Goal: Navigation & Orientation: Find specific page/section

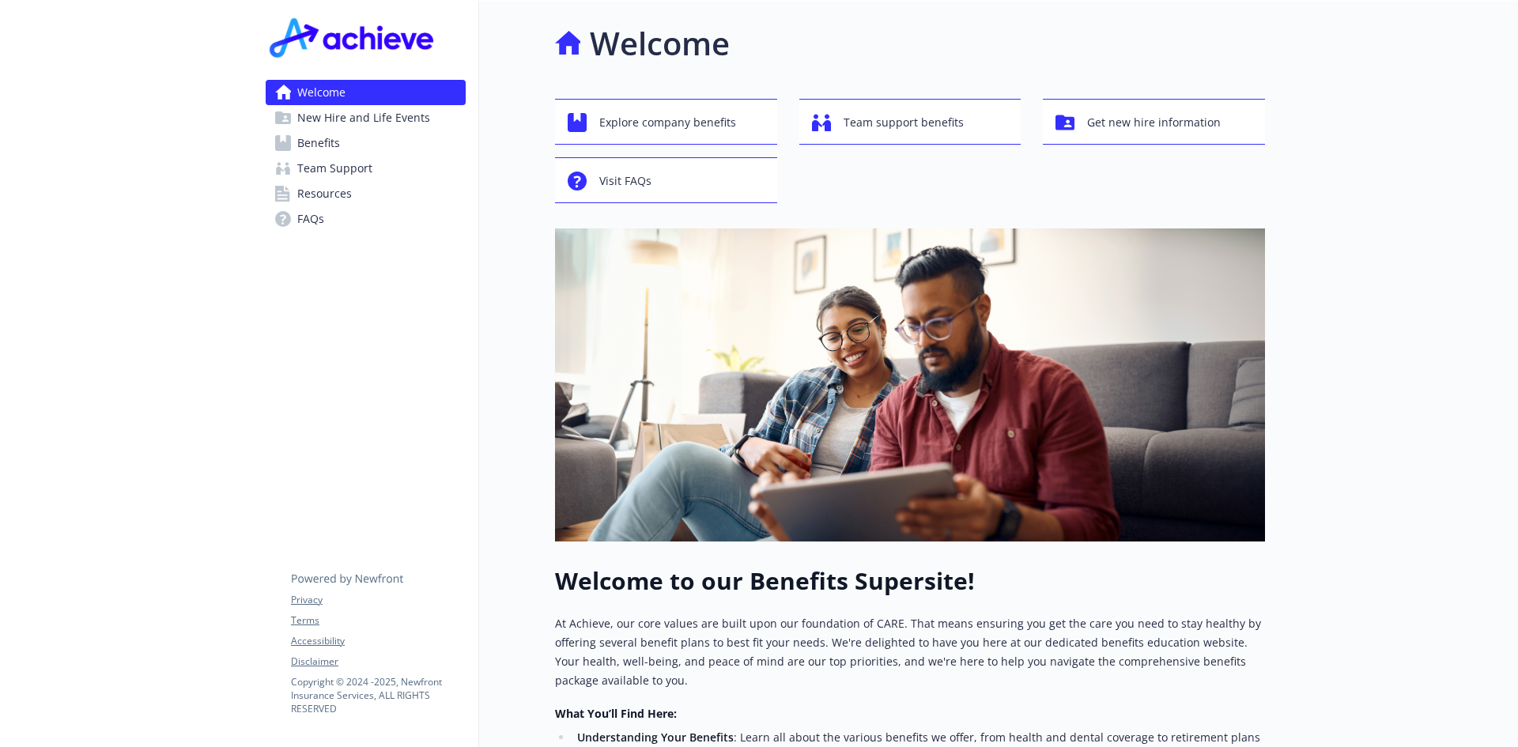
click at [356, 124] on span "New Hire and Life Events" at bounding box center [363, 117] width 133 height 25
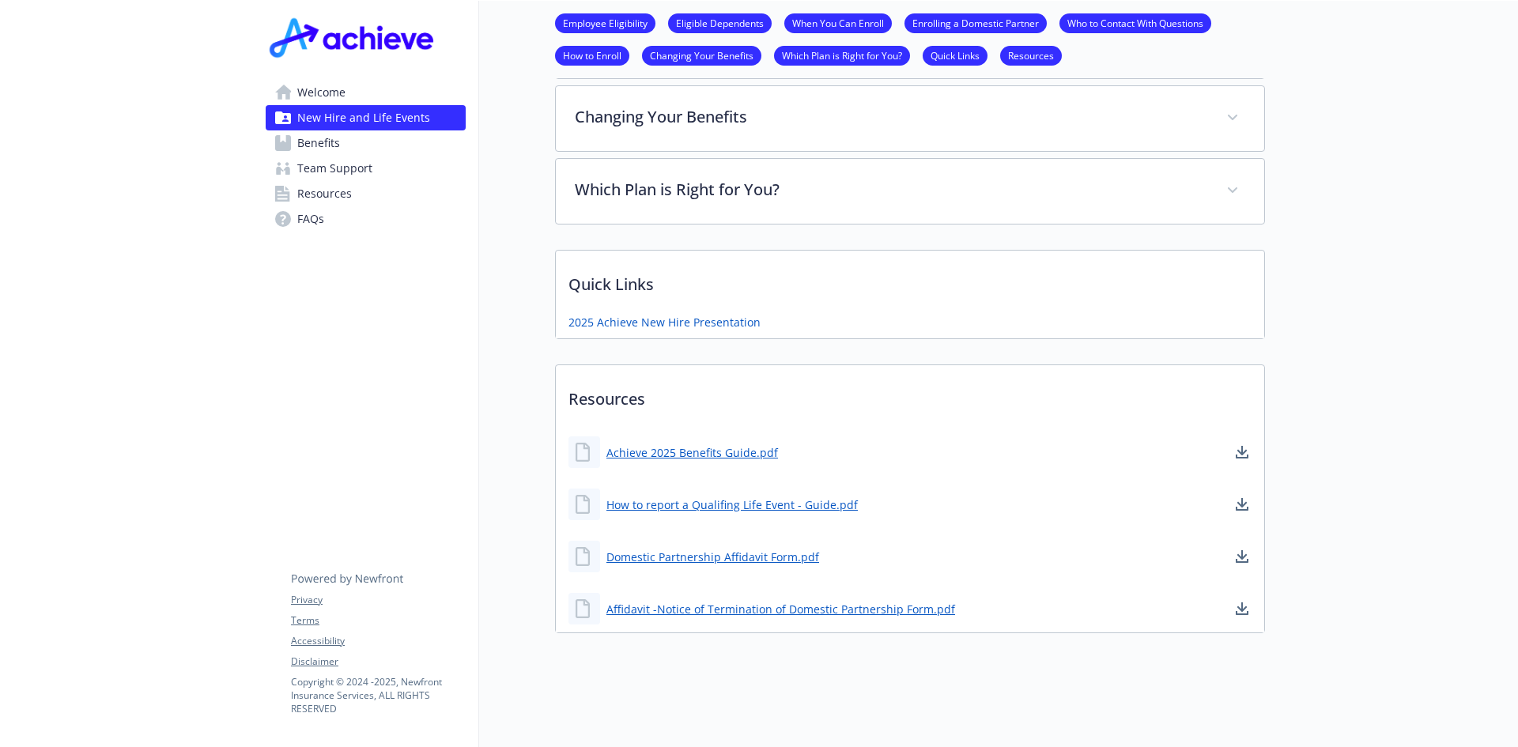
scroll to position [951, 0]
click at [335, 142] on span "Benefits" at bounding box center [318, 142] width 43 height 25
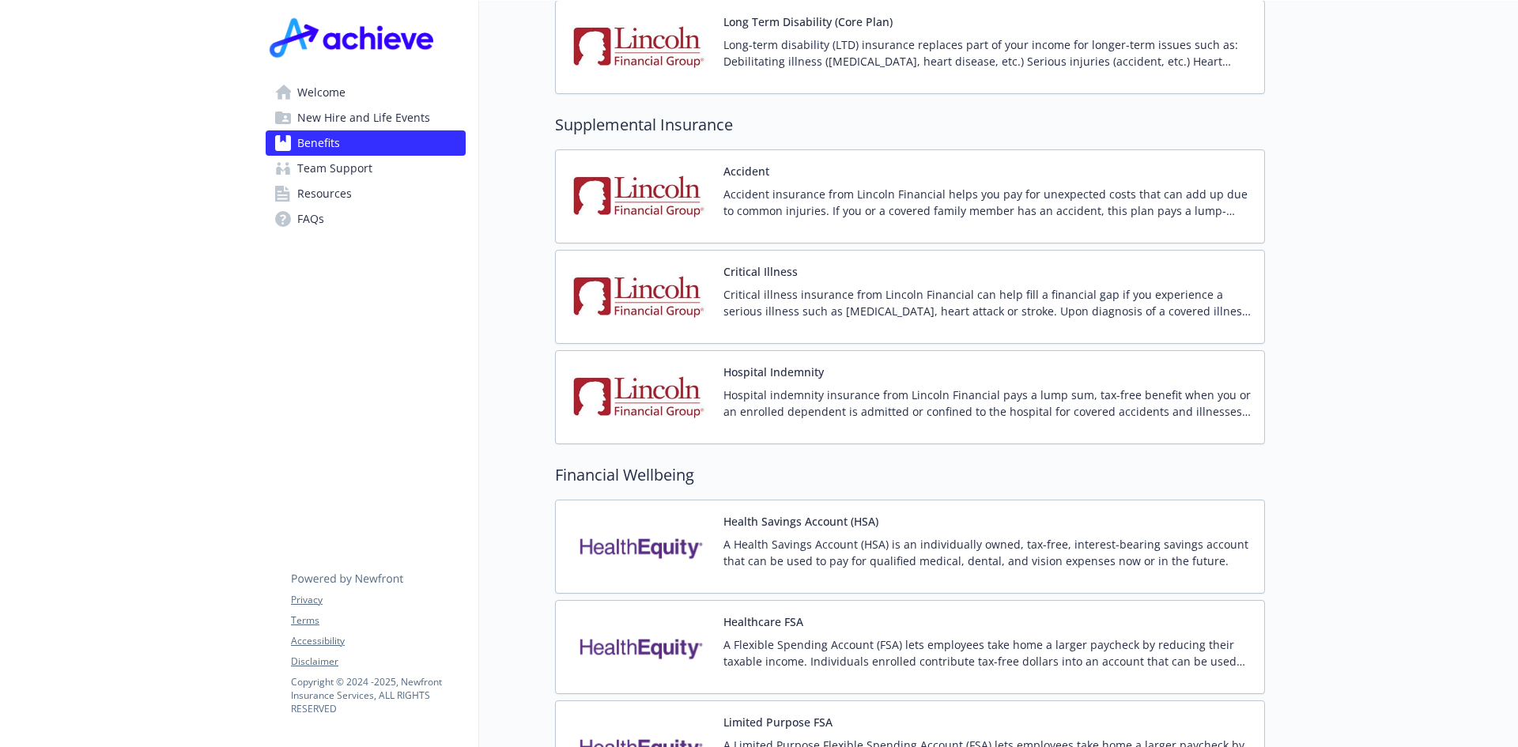
scroll to position [2059, 0]
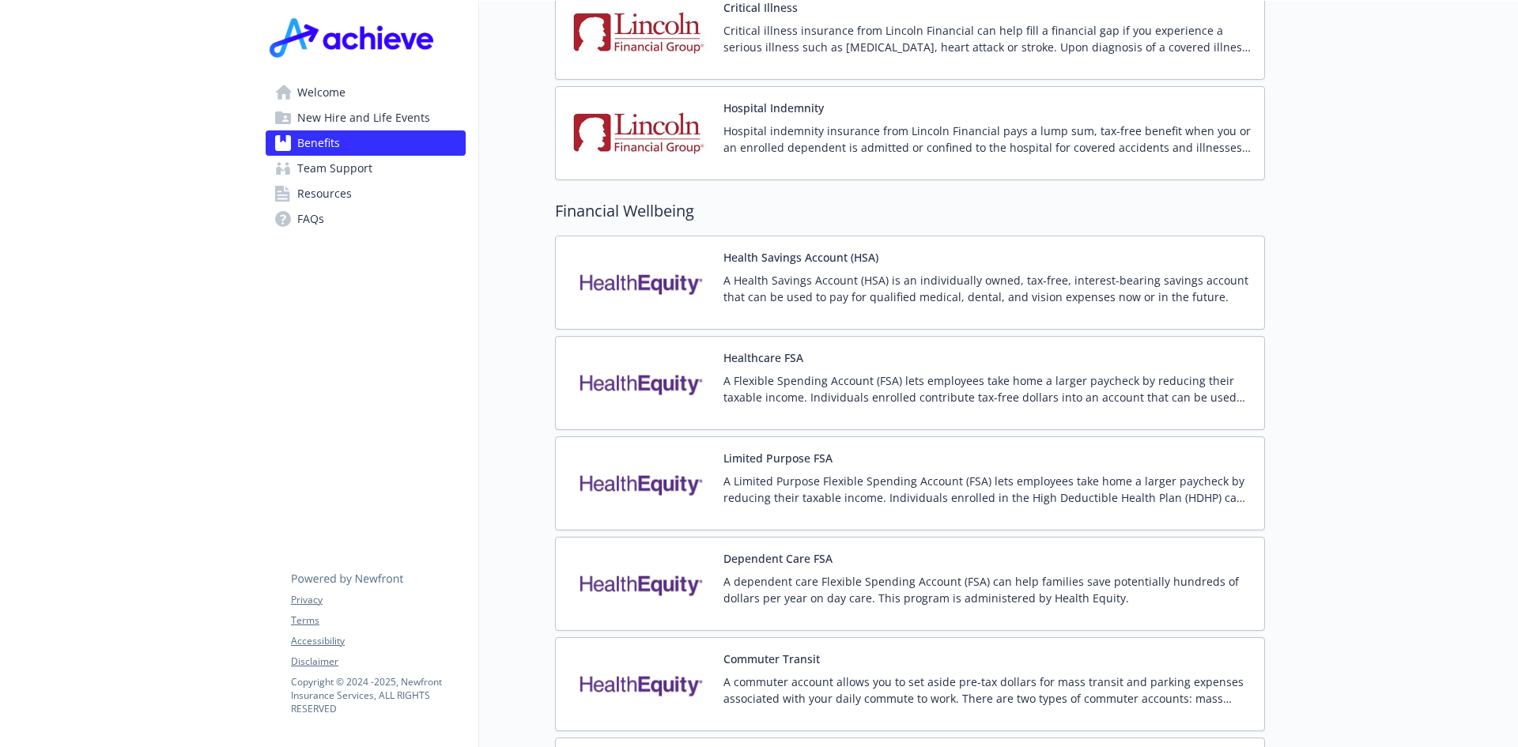
click at [311, 179] on span "Team Support" at bounding box center [334, 168] width 75 height 25
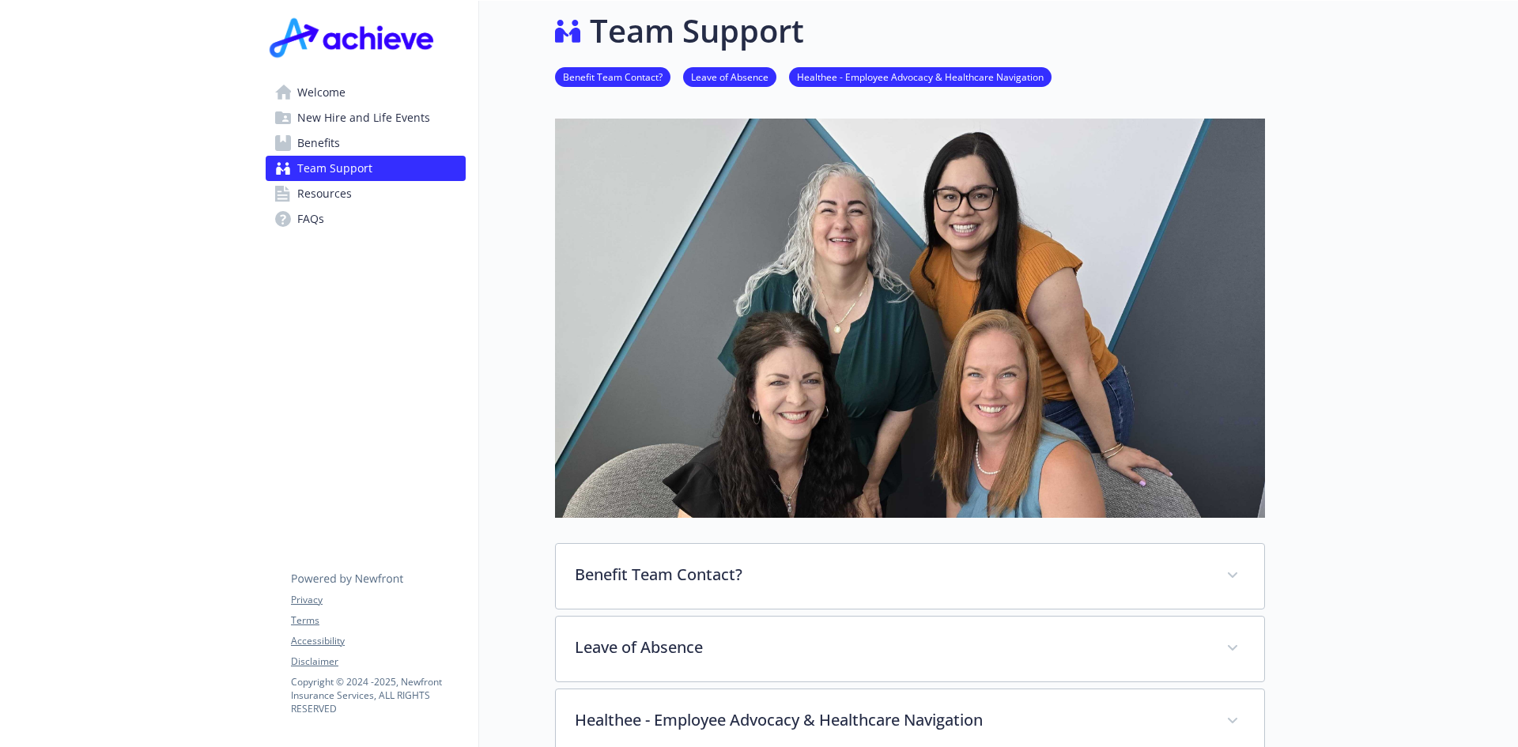
scroll to position [344, 0]
